Goal: Task Accomplishment & Management: Use online tool/utility

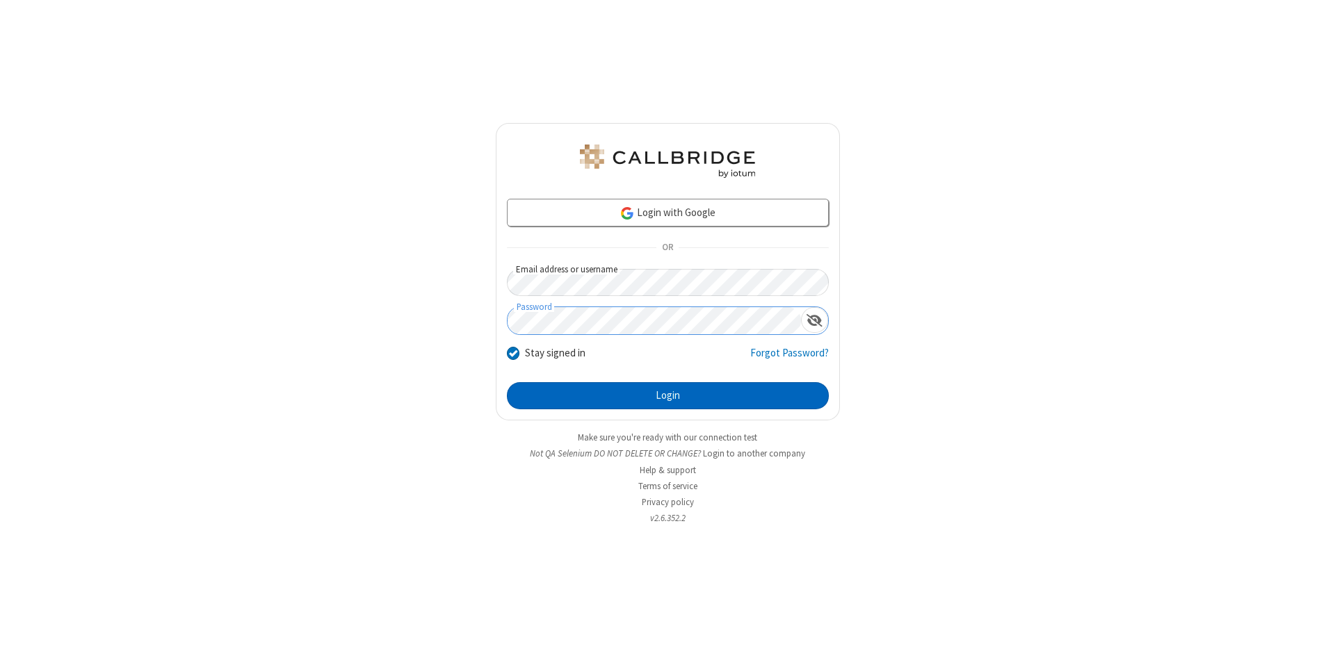
click at [667, 396] on button "Login" at bounding box center [668, 396] width 322 height 28
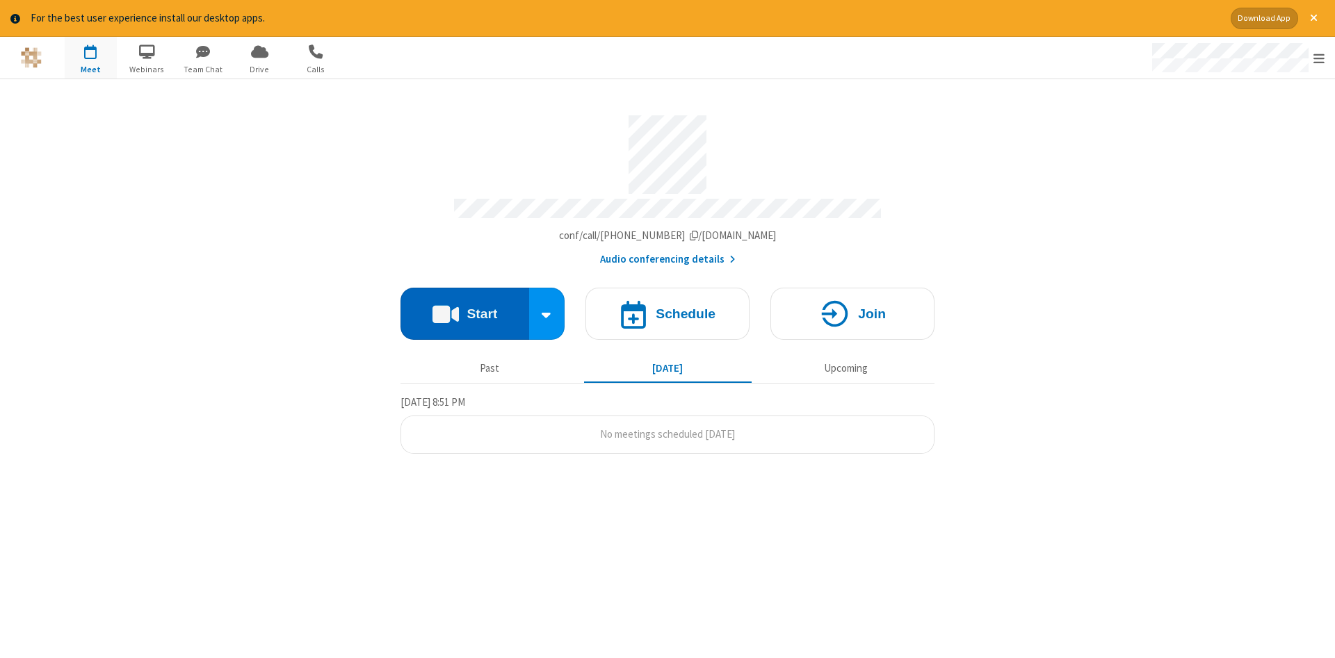
click at [464, 309] on button "Start" at bounding box center [464, 314] width 129 height 52
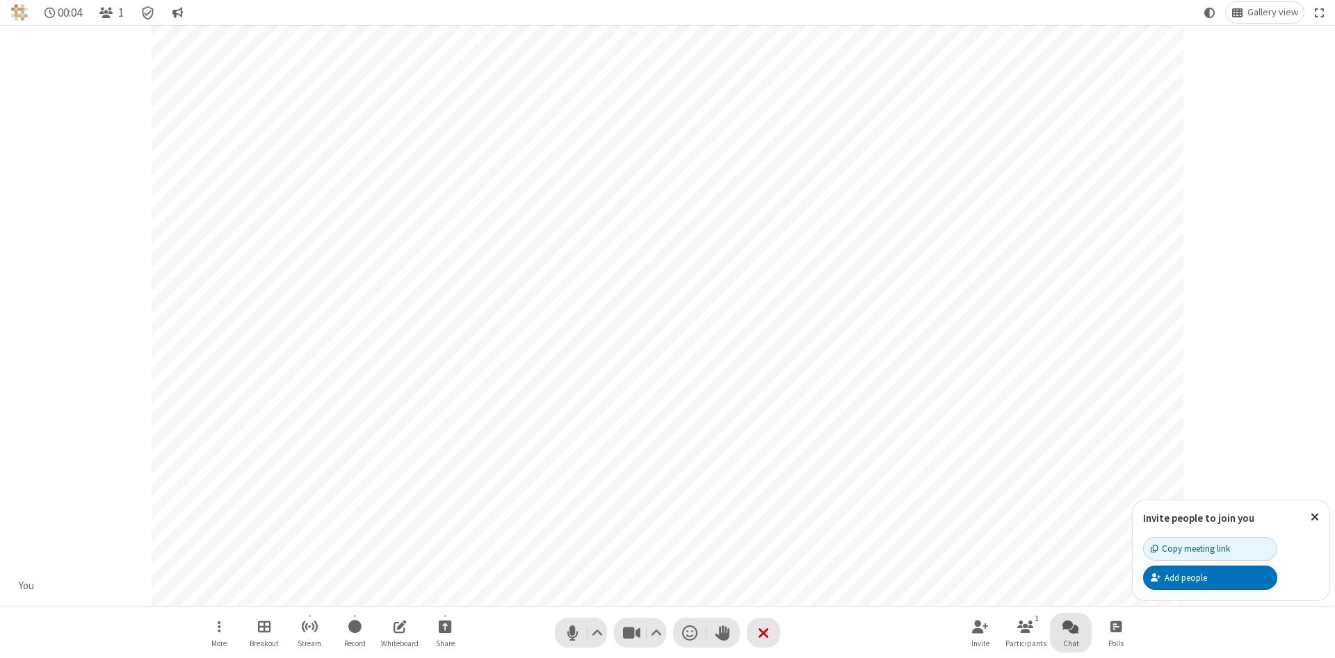
click at [1071, 626] on span "Open chat" at bounding box center [1070, 626] width 17 height 17
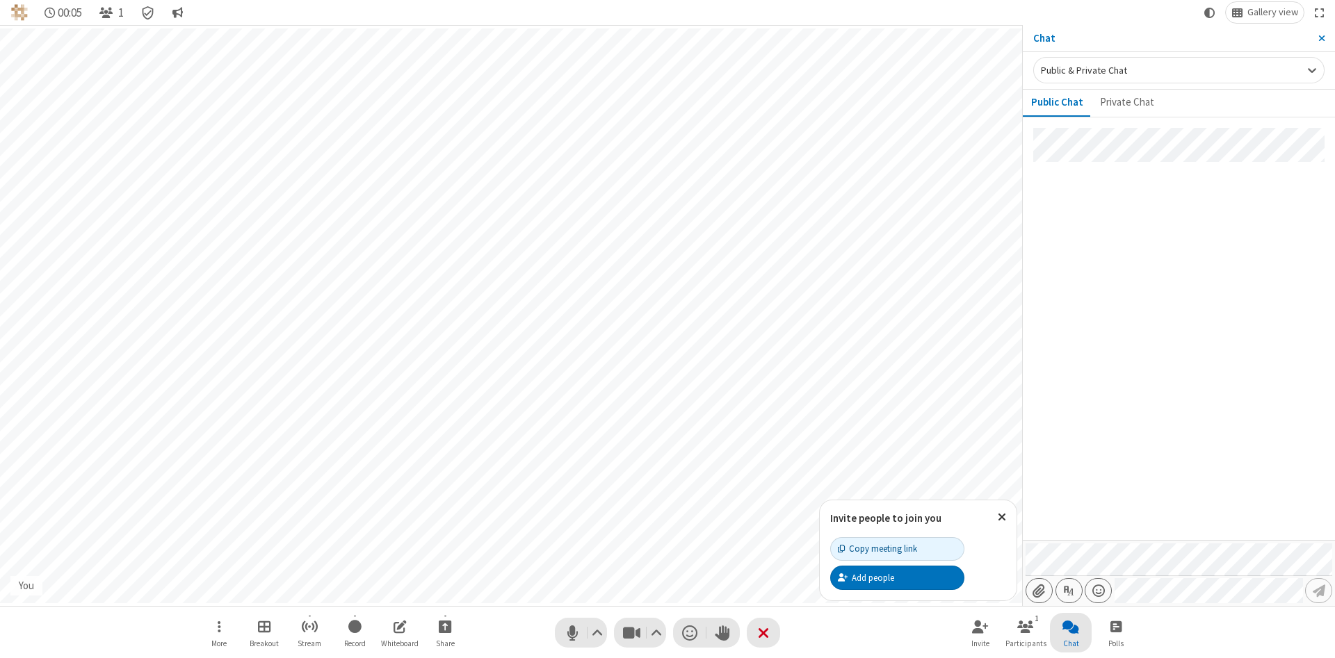
type input "C:\fakepath\doc_test.docx"
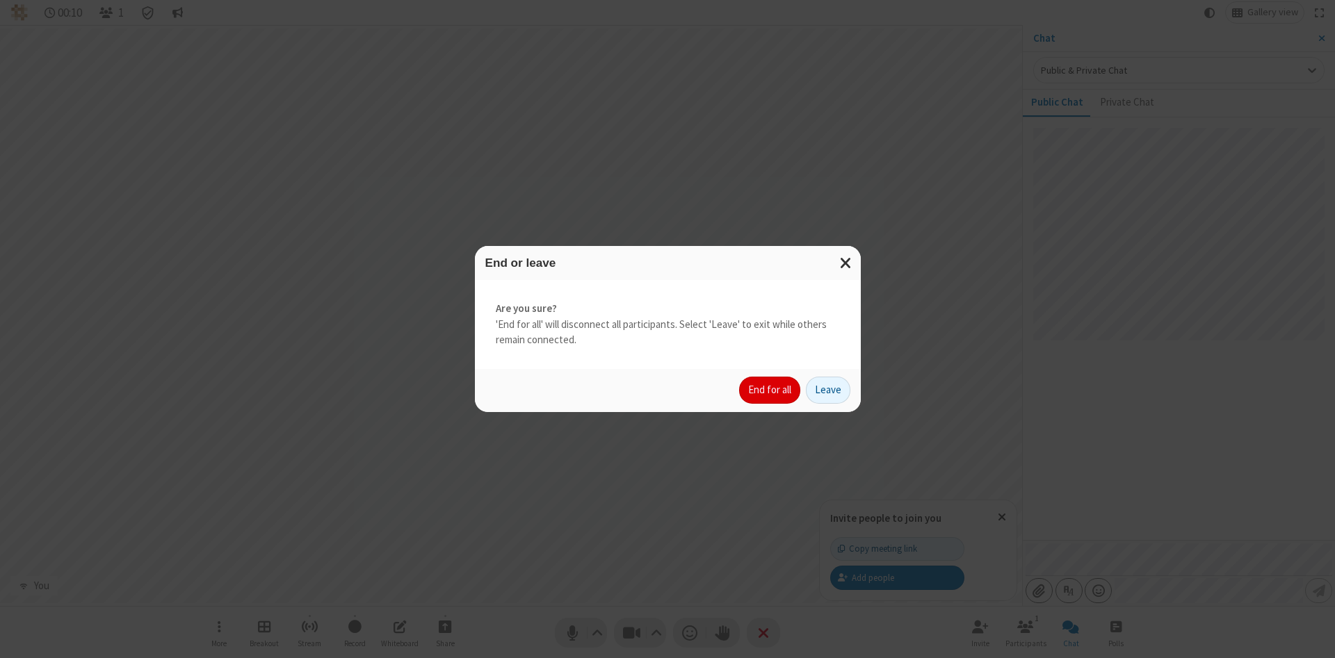
click at [770, 390] on button "End for all" at bounding box center [769, 391] width 61 height 28
